Goal: Navigation & Orientation: Find specific page/section

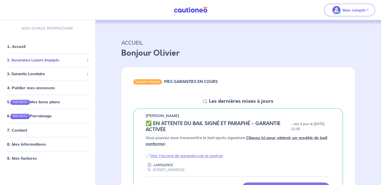
click at [25, 61] on span "2. Assurance Loyers Impayés" at bounding box center [45, 60] width 77 height 6
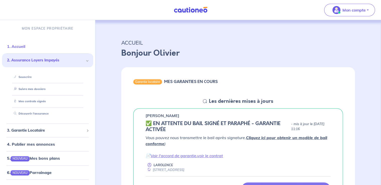
click at [16, 46] on link "1. Accueil" at bounding box center [16, 46] width 18 height 5
drag, startPoint x: 36, startPoint y: 102, endPoint x: 39, endPoint y: 88, distance: 13.7
click at [36, 102] on link "Mes contrats signés" at bounding box center [29, 101] width 34 height 4
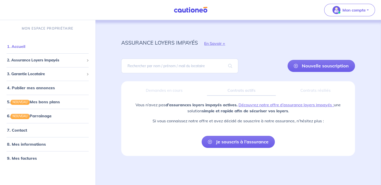
click at [23, 48] on link "1. Accueil" at bounding box center [16, 46] width 18 height 5
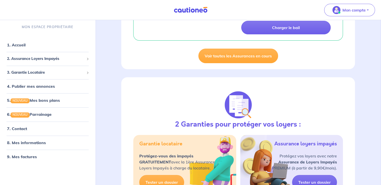
scroll to position [36, 0]
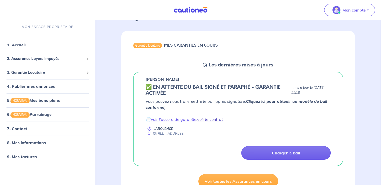
click at [206, 119] on link "voir le contrat" at bounding box center [210, 119] width 26 height 5
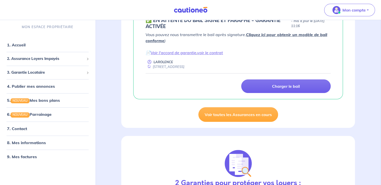
scroll to position [111, 0]
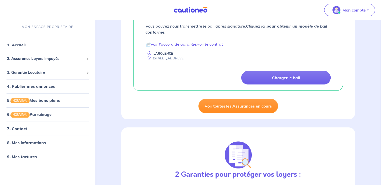
click at [261, 105] on link "Voir toutes les Assurances en cours" at bounding box center [238, 106] width 80 height 15
